Goal: Information Seeking & Learning: Learn about a topic

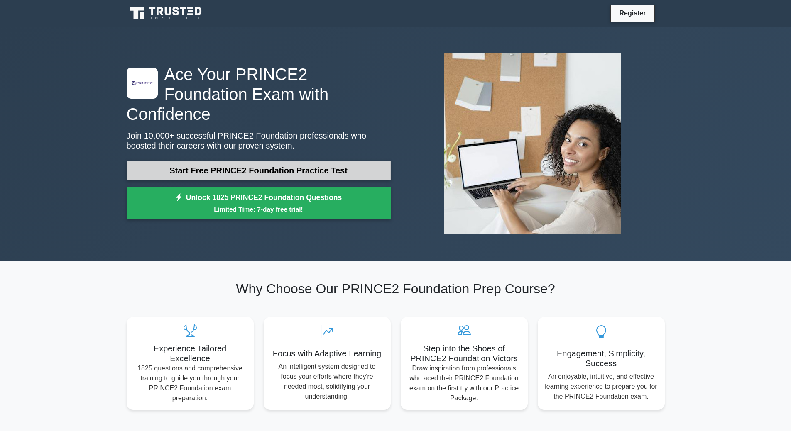
click at [278, 161] on link "Start Free PRINCE2 Foundation Practice Test" at bounding box center [259, 171] width 264 height 20
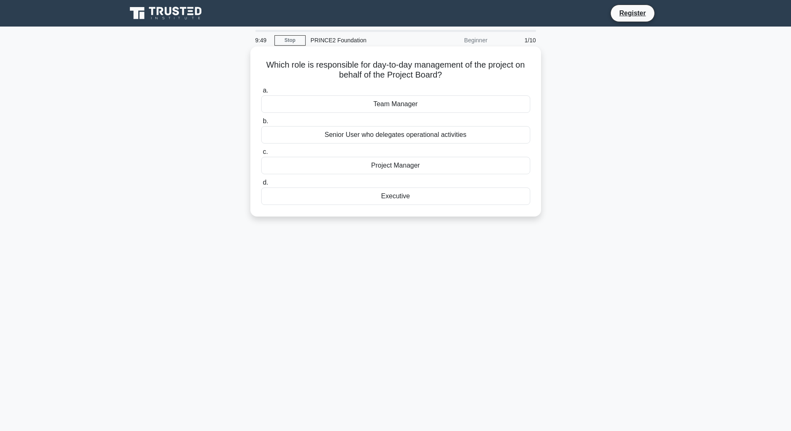
click at [410, 166] on div "Project Manager" at bounding box center [395, 165] width 269 height 17
click at [261, 155] on input "c. Project Manager" at bounding box center [261, 151] width 0 height 5
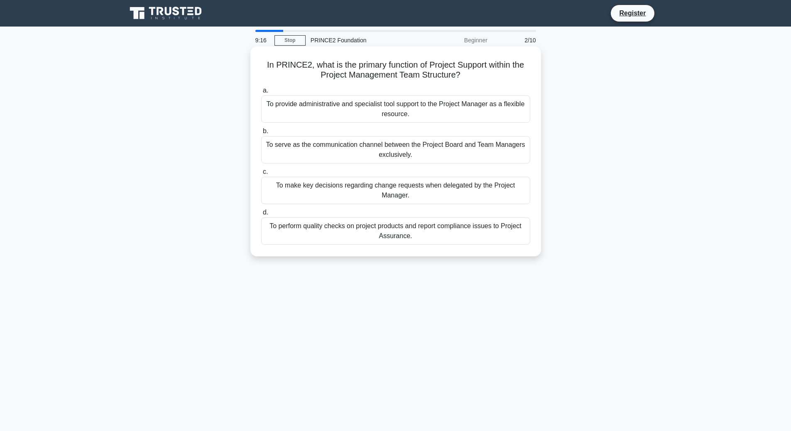
click at [490, 152] on div "To serve as the communication channel between the Project Board and Team Manage…" at bounding box center [395, 149] width 269 height 27
click at [261, 134] on input "b. To serve as the communication channel between the Project Board and Team Man…" at bounding box center [261, 131] width 0 height 5
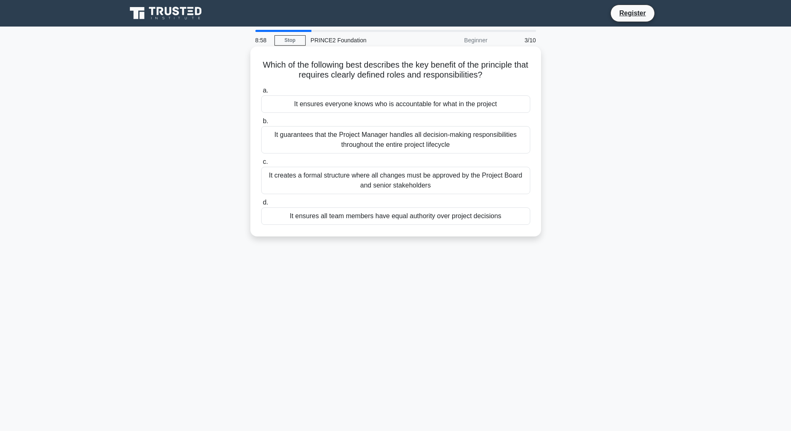
drag, startPoint x: 288, startPoint y: 75, endPoint x: 515, endPoint y: 75, distance: 227.5
click at [515, 75] on h5 "Which of the following best describes the key benefit of the principle that req…" at bounding box center [395, 70] width 271 height 21
click at [445, 64] on h5 "Which of the following best describes the key benefit of the principle that req…" at bounding box center [395, 70] width 271 height 21
click at [405, 107] on div "It ensures everyone knows who is accountable for what in the project" at bounding box center [395, 104] width 269 height 17
click at [261, 93] on input "a. It ensures everyone knows who is accountable for what in the project" at bounding box center [261, 90] width 0 height 5
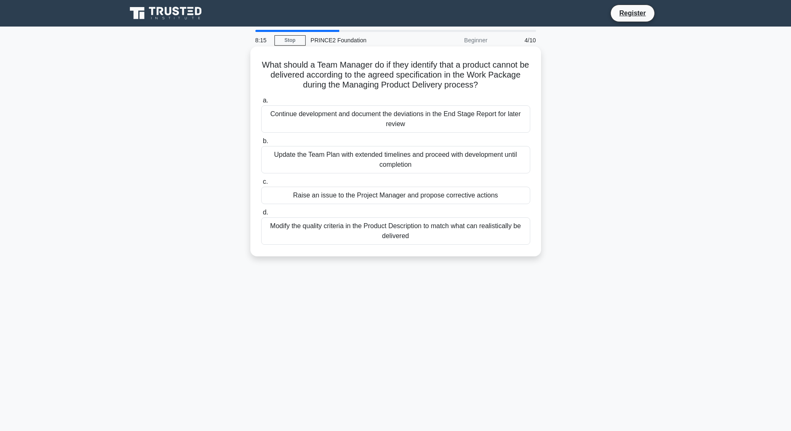
click at [346, 195] on div "Raise an issue to the Project Manager and propose corrective actions" at bounding box center [395, 195] width 269 height 17
click at [261, 185] on input "c. Raise an issue to the Project Manager and propose corrective actions" at bounding box center [261, 181] width 0 height 5
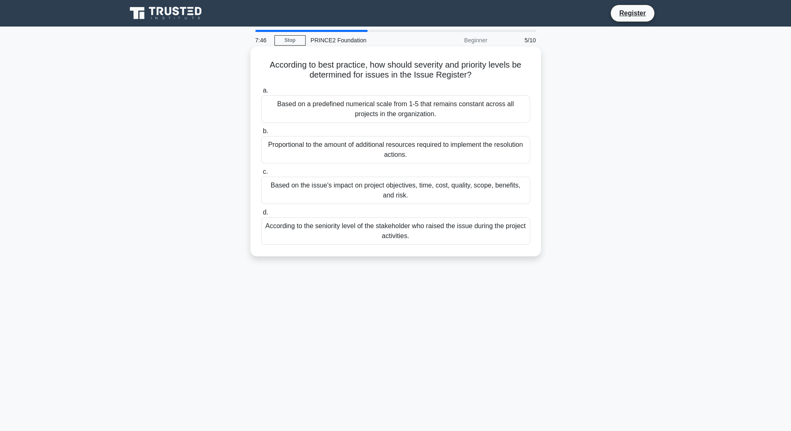
click at [369, 192] on div "Based on the issue's impact on project objectives, time, cost, quality, scope, …" at bounding box center [395, 190] width 269 height 27
click at [261, 175] on input "c. Based on the issue's impact on project objectives, time, cost, quality, scop…" at bounding box center [261, 171] width 0 height 5
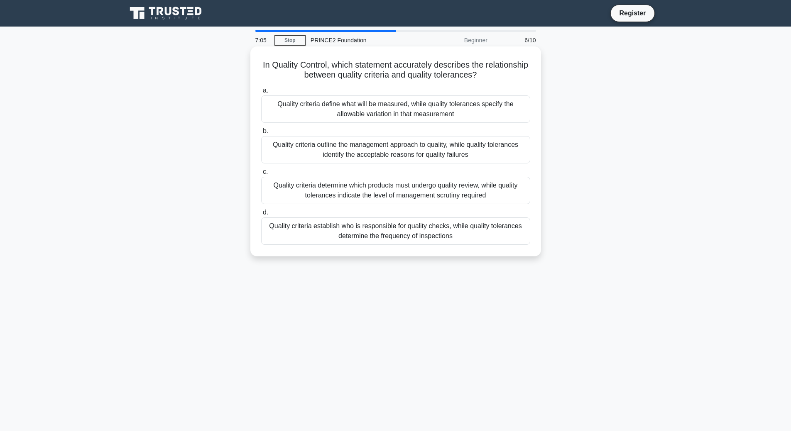
click at [355, 66] on h5 "In Quality Control, which statement accurately describes the relationship betwe…" at bounding box center [395, 70] width 271 height 21
drag, startPoint x: 279, startPoint y: 64, endPoint x: 522, endPoint y: 81, distance: 242.7
click at [522, 81] on h5 "In Quality Control, which statement accurately describes the relationship betwe…" at bounding box center [395, 70] width 271 height 21
click at [262, 65] on h5 "In Quality Control, which statement accurately describes the relationship betwe…" at bounding box center [395, 70] width 271 height 21
click at [495, 115] on div "Quality criteria define what will be measured, while quality tolerances specify…" at bounding box center [395, 109] width 269 height 27
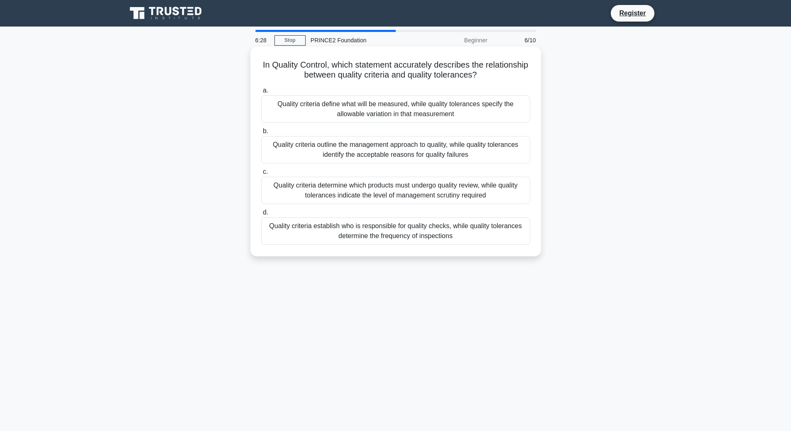
click at [261, 93] on input "a. Quality criteria define what will be measured, while quality tolerances spec…" at bounding box center [261, 90] width 0 height 5
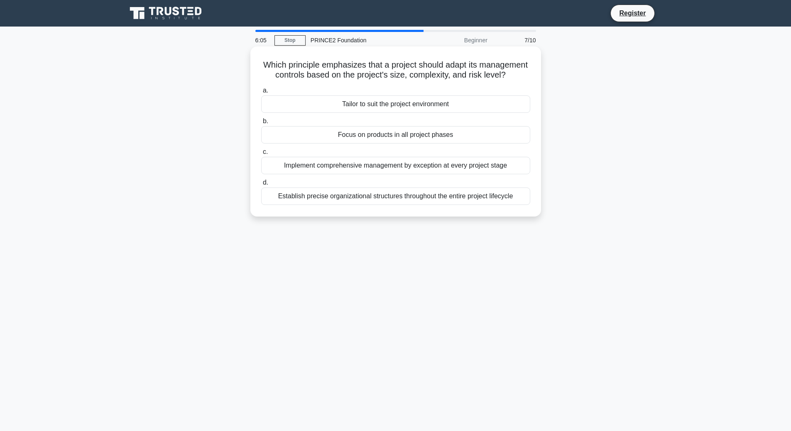
click at [460, 113] on div "Tailor to suit the project environment" at bounding box center [395, 104] width 269 height 17
click at [261, 93] on input "a. Tailor to suit the project environment" at bounding box center [261, 90] width 0 height 5
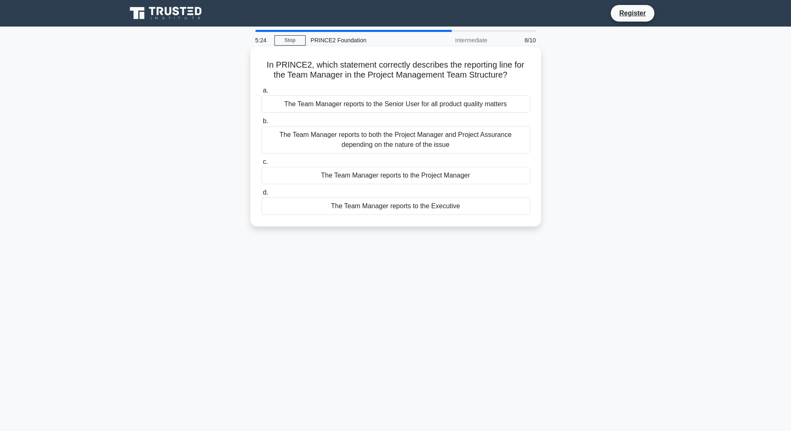
click at [439, 139] on div "The Team Manager reports to both the Project Manager and Project Assurance depe…" at bounding box center [395, 139] width 269 height 27
click at [261, 124] on input "b. The Team Manager reports to both the Project Manager and Project Assurance d…" at bounding box center [261, 121] width 0 height 5
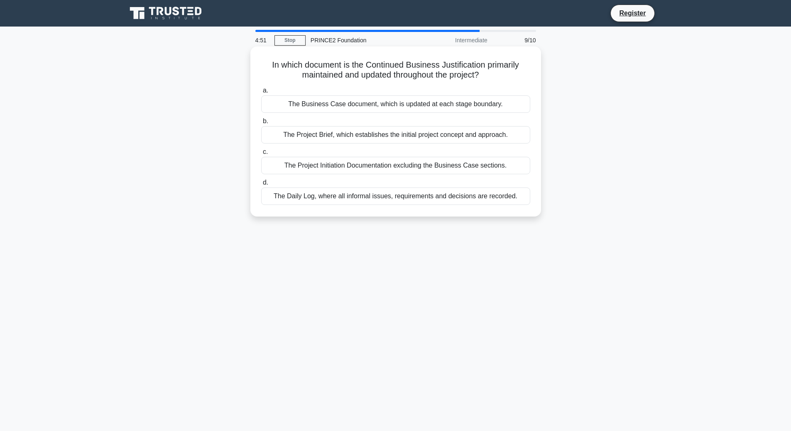
click at [444, 105] on div "The Business Case document, which is updated at each stage boundary." at bounding box center [395, 104] width 269 height 17
click at [261, 93] on input "a. The Business Case document, which is updated at each stage boundary." at bounding box center [261, 90] width 0 height 5
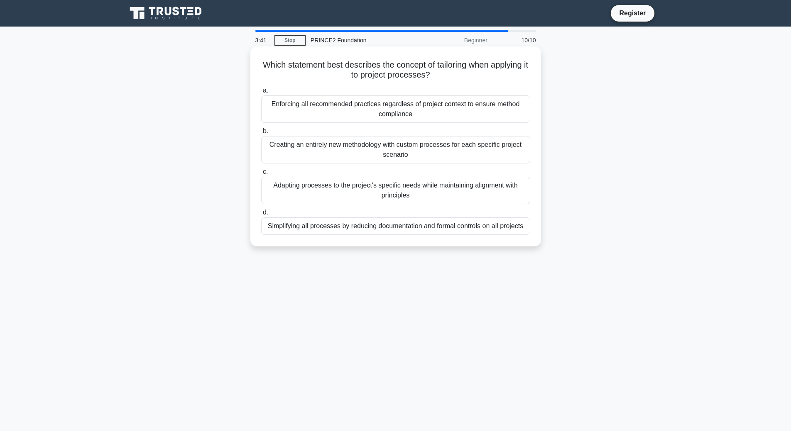
click at [425, 192] on div "Adapting processes to the project's specific needs while maintaining alignment …" at bounding box center [395, 190] width 269 height 27
click at [261, 175] on input "c. Adapting processes to the project's specific needs while maintaining alignme…" at bounding box center [261, 171] width 0 height 5
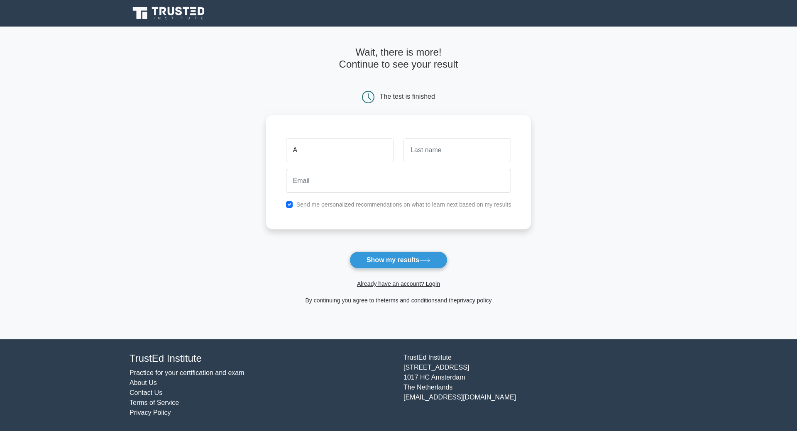
type input "Apollonia"
click at [458, 147] on input "text" at bounding box center [458, 150] width 108 height 24
type input "Rajnai"
click at [412, 189] on input "email" at bounding box center [398, 181] width 225 height 24
type input "apollonia.rajnai@web.de"
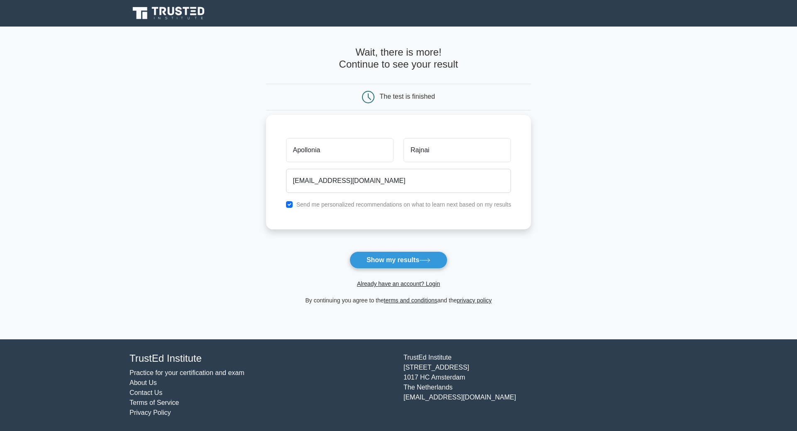
click at [300, 204] on label "Send me personalized recommendations on what to learn next based on my results" at bounding box center [403, 204] width 215 height 7
click at [416, 260] on button "Show my results" at bounding box center [399, 260] width 98 height 17
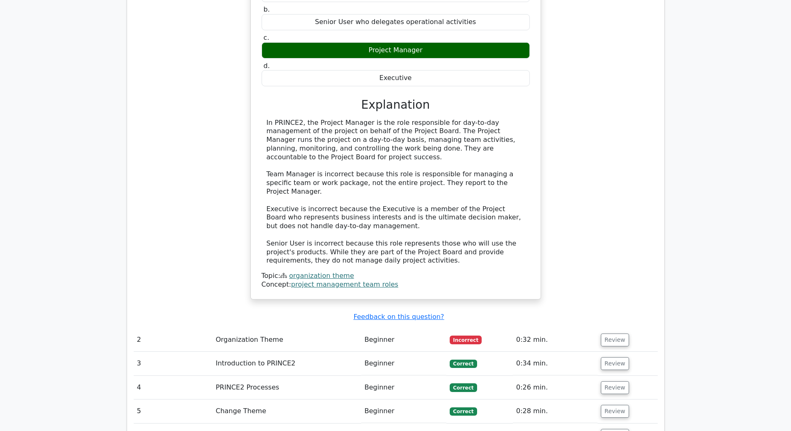
scroll to position [789, 0]
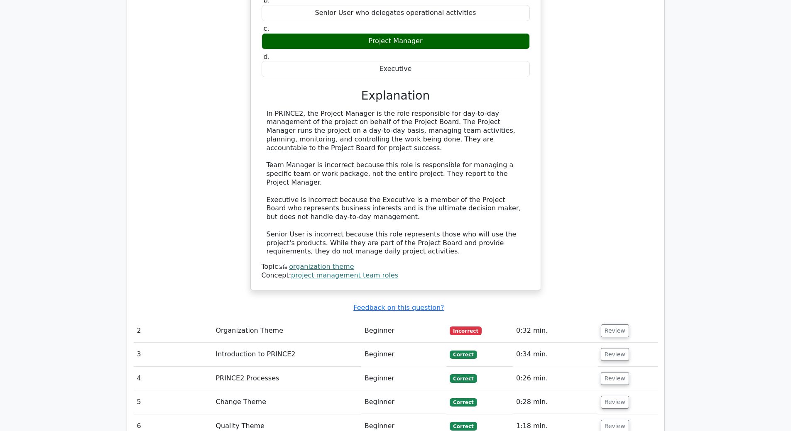
click at [244, 319] on td "Organization Theme" at bounding box center [286, 331] width 149 height 24
click at [615, 325] on button "Review" at bounding box center [615, 331] width 28 height 13
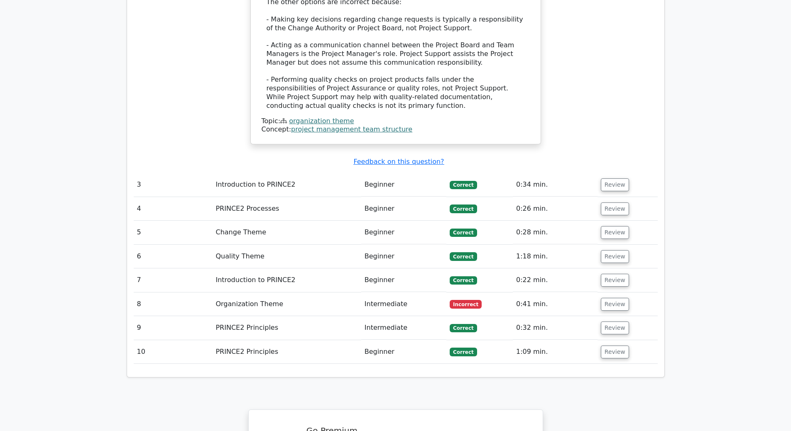
scroll to position [1495, 0]
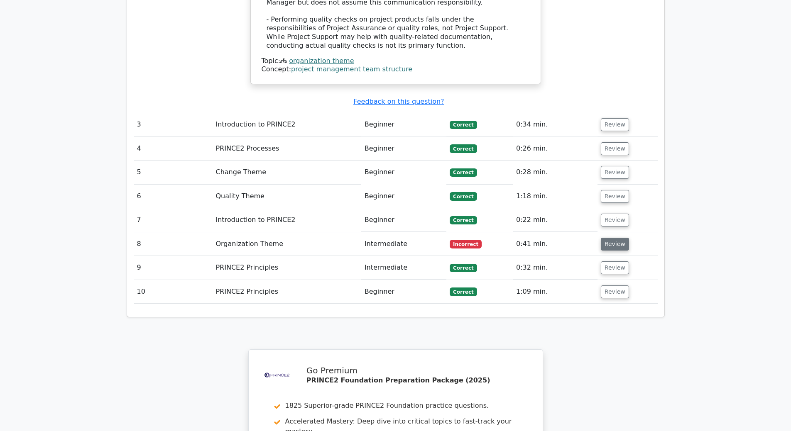
click at [612, 238] on button "Review" at bounding box center [615, 244] width 28 height 13
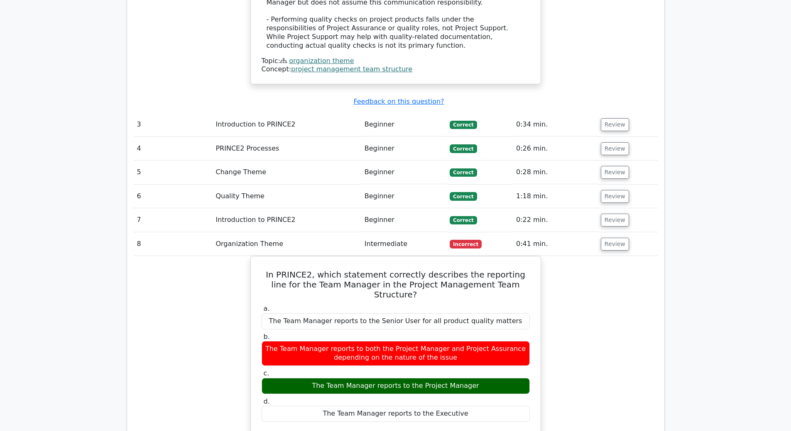
scroll to position [1287, 0]
